Goal: Task Accomplishment & Management: Manage account settings

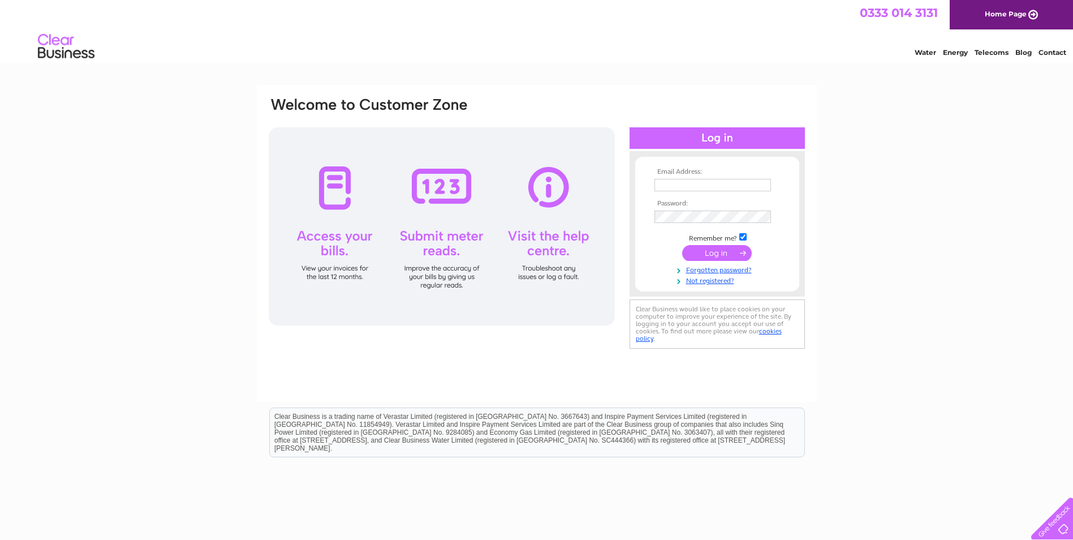
click at [663, 186] on input "text" at bounding box center [713, 185] width 117 height 12
click at [663, 185] on input "text" at bounding box center [713, 185] width 117 height 12
type input "[EMAIL_ADDRESS][DOMAIN_NAME]"
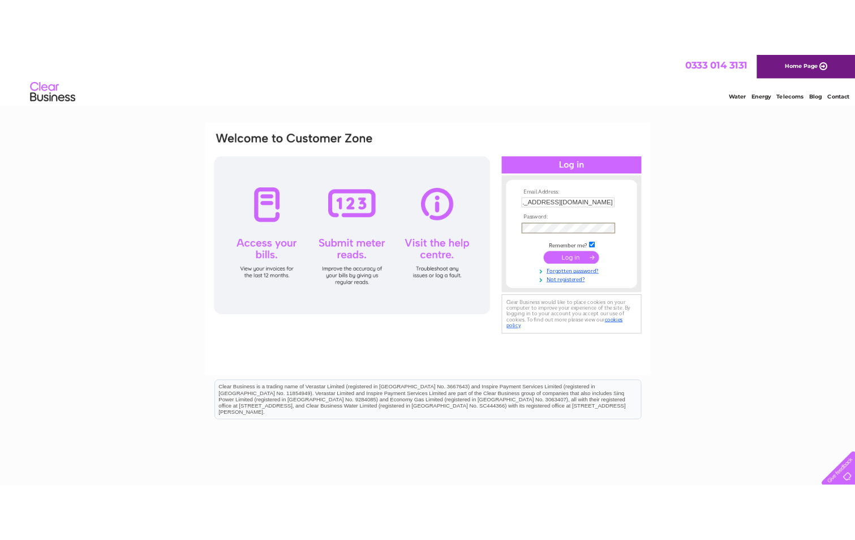
scroll to position [0, 0]
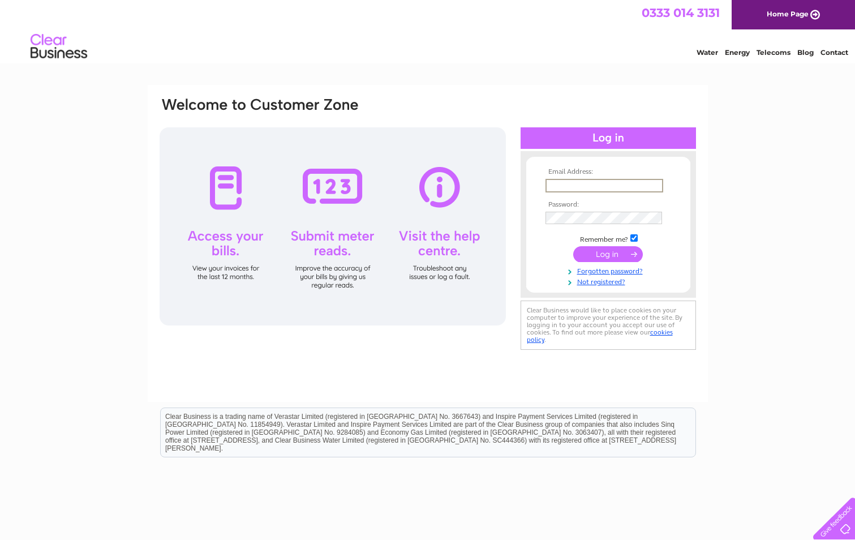
click at [554, 185] on input "text" at bounding box center [604, 186] width 118 height 14
type input "ACCOUNTS@VINTAGEMALTWHISKY.COM"
click at [573, 246] on input "submit" at bounding box center [608, 254] width 70 height 16
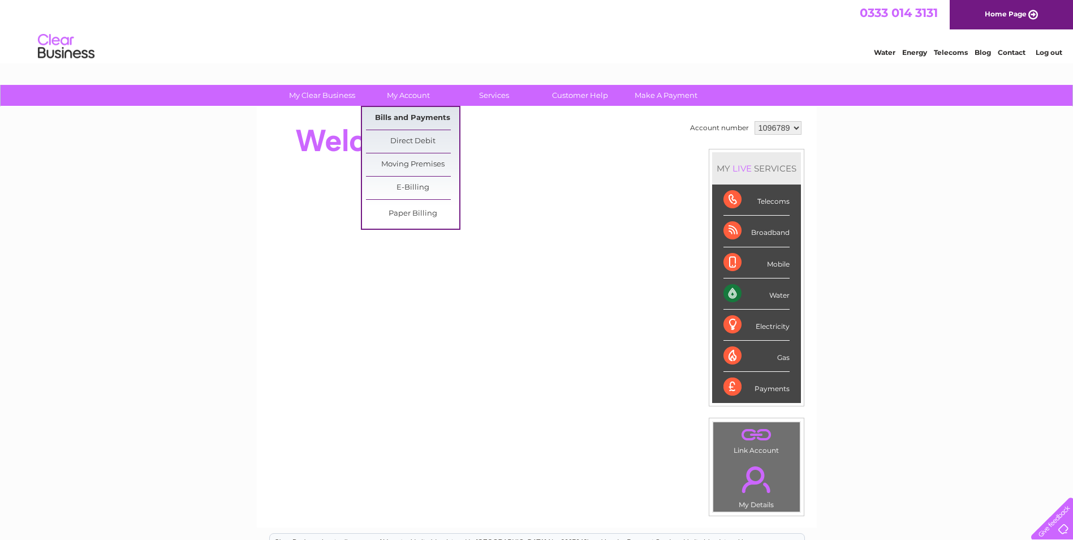
click at [417, 118] on link "Bills and Payments" at bounding box center [412, 118] width 93 height 23
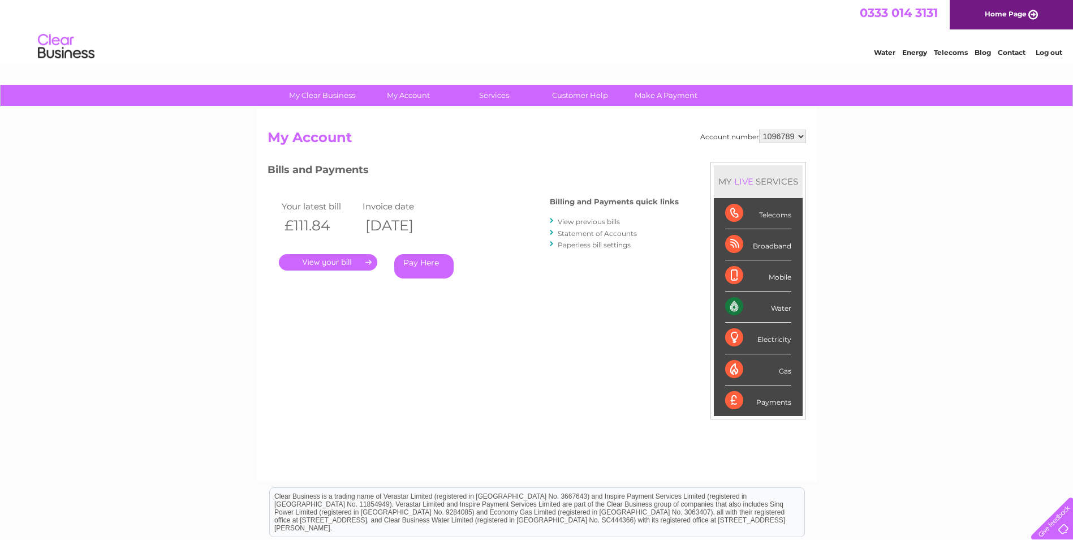
click at [340, 264] on link "." at bounding box center [328, 262] width 98 height 16
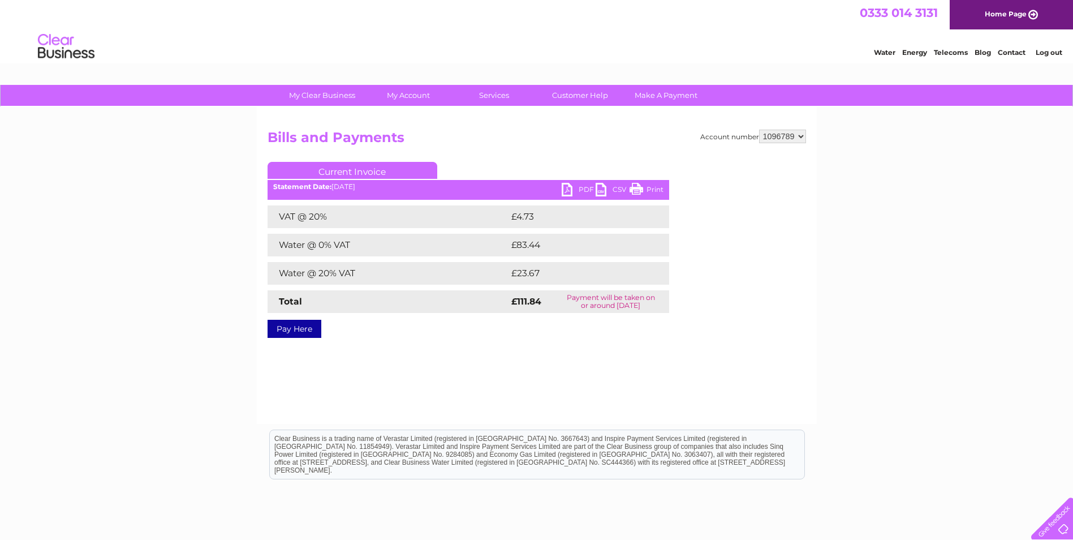
click at [565, 191] on link "PDF" at bounding box center [579, 191] width 34 height 16
